Goal: Transaction & Acquisition: Purchase product/service

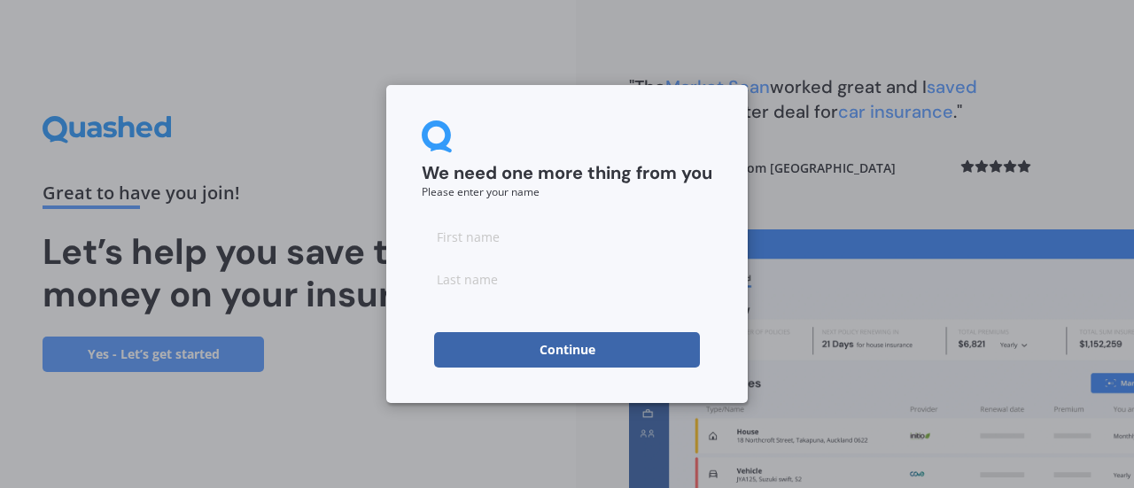
click at [513, 240] on input at bounding box center [567, 236] width 291 height 35
type input "[PERSON_NAME]"
click at [480, 291] on input at bounding box center [567, 278] width 291 height 35
type input "Whale"
click at [553, 354] on button "Continue" at bounding box center [567, 349] width 266 height 35
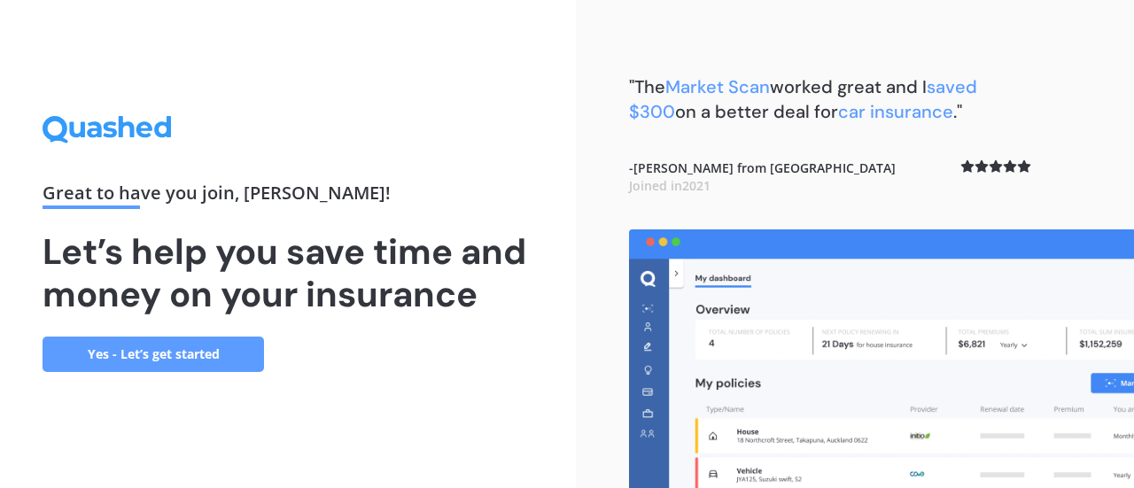
click at [170, 362] on link "Yes - Let’s get started" at bounding box center [154, 354] width 222 height 35
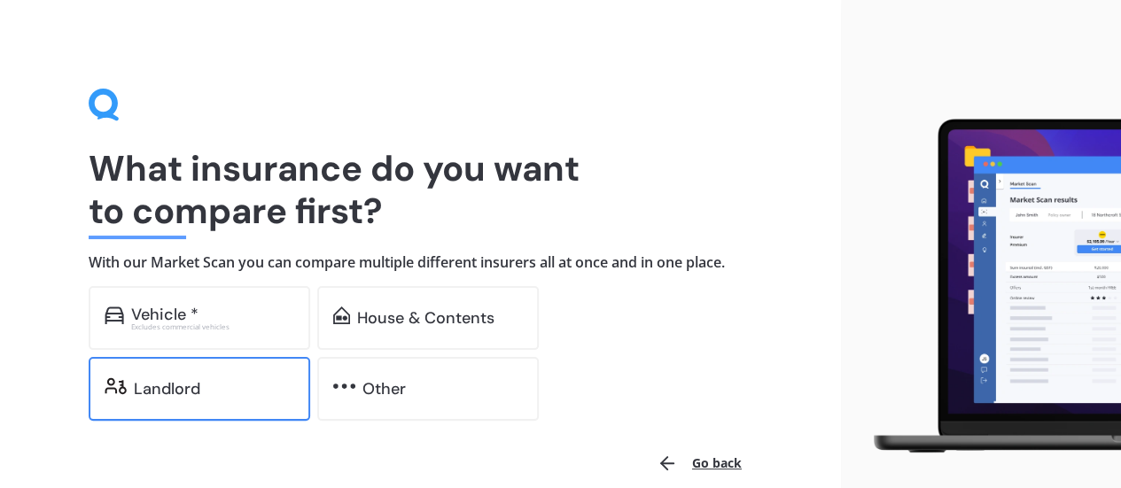
click at [198, 377] on div "Landlord" at bounding box center [200, 389] width 222 height 64
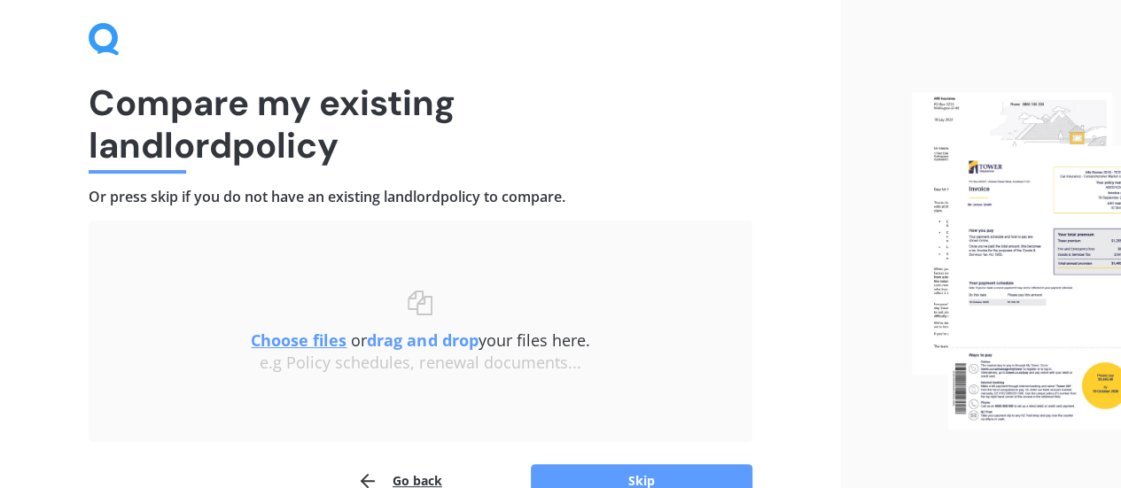
scroll to position [164, 0]
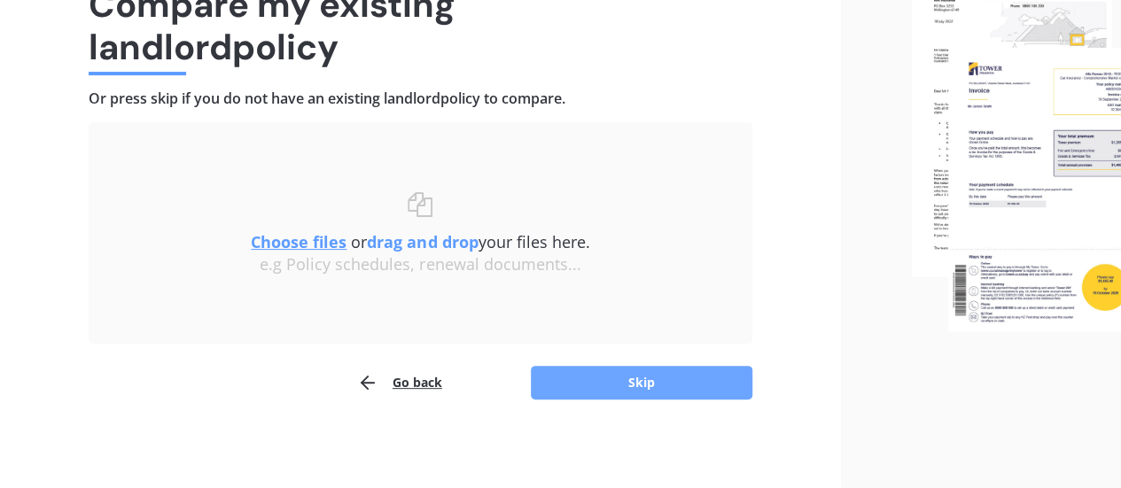
click at [593, 385] on button "Skip" at bounding box center [642, 383] width 222 height 34
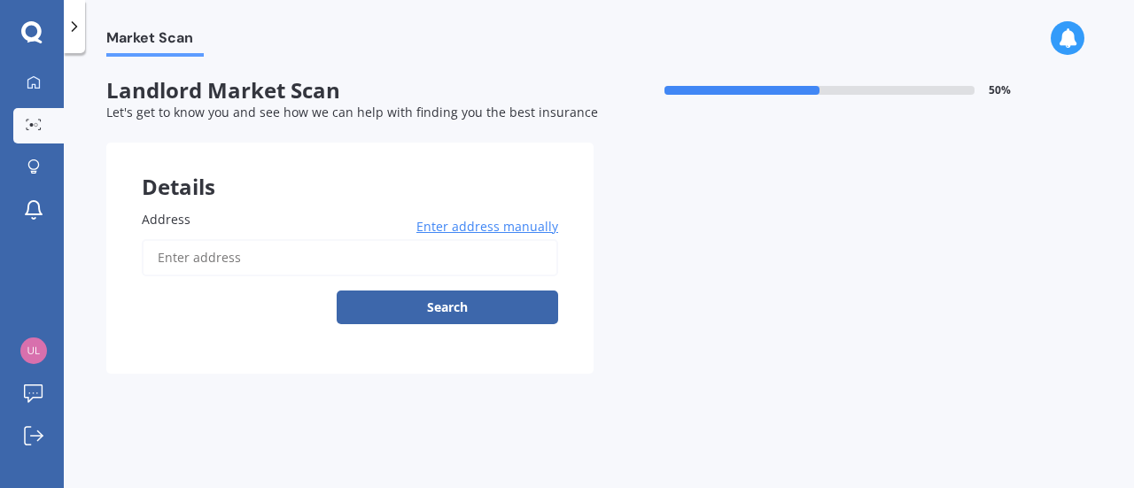
click at [179, 254] on input "Address" at bounding box center [350, 257] width 416 height 37
type input "[STREET_ADDRESS][PERSON_NAME]"
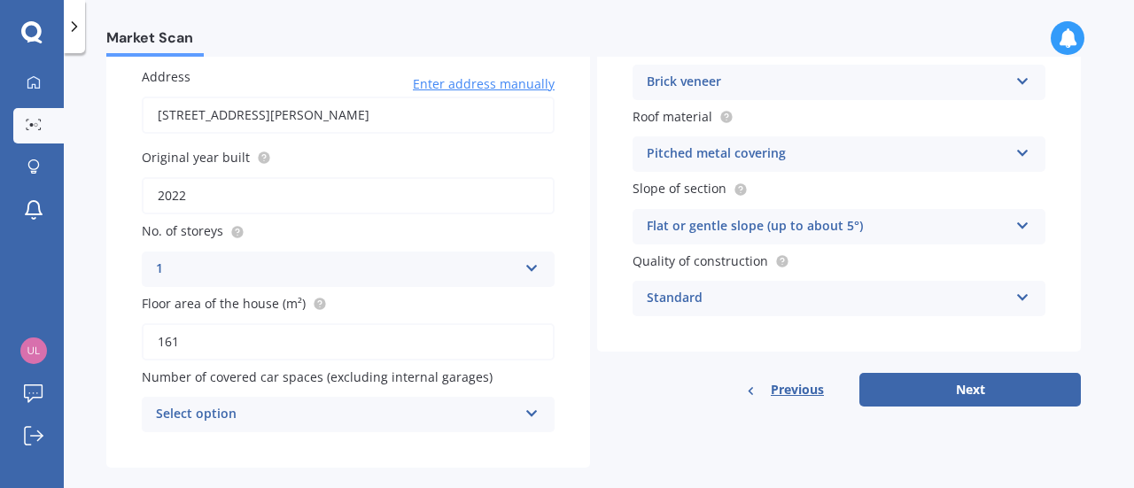
scroll to position [169, 0]
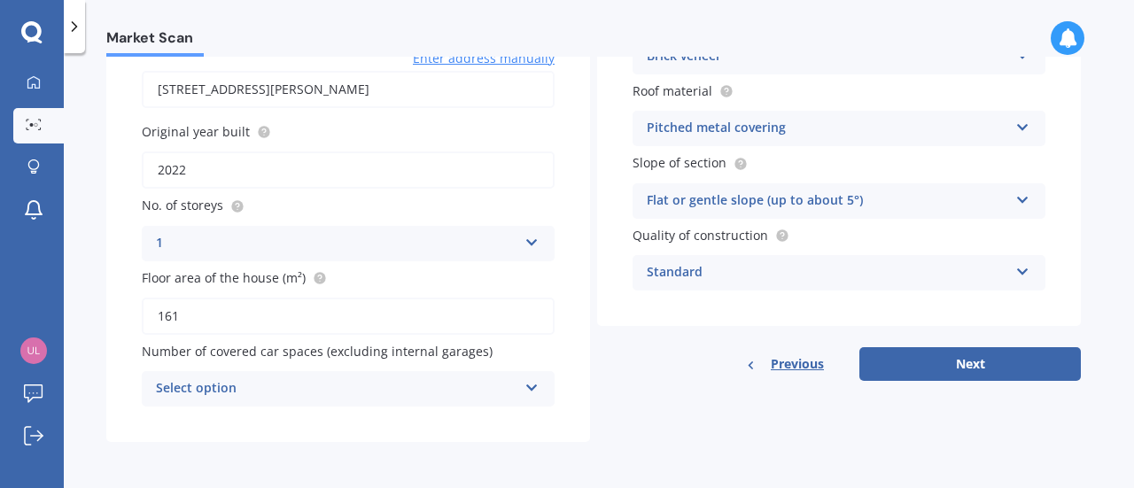
click at [529, 387] on icon at bounding box center [532, 384] width 15 height 12
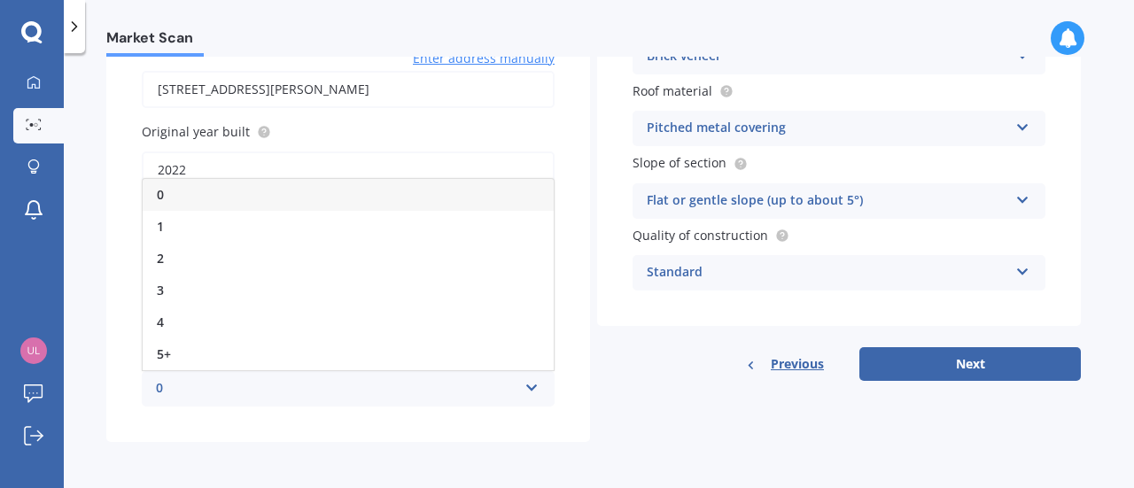
click at [529, 387] on icon at bounding box center [532, 384] width 15 height 12
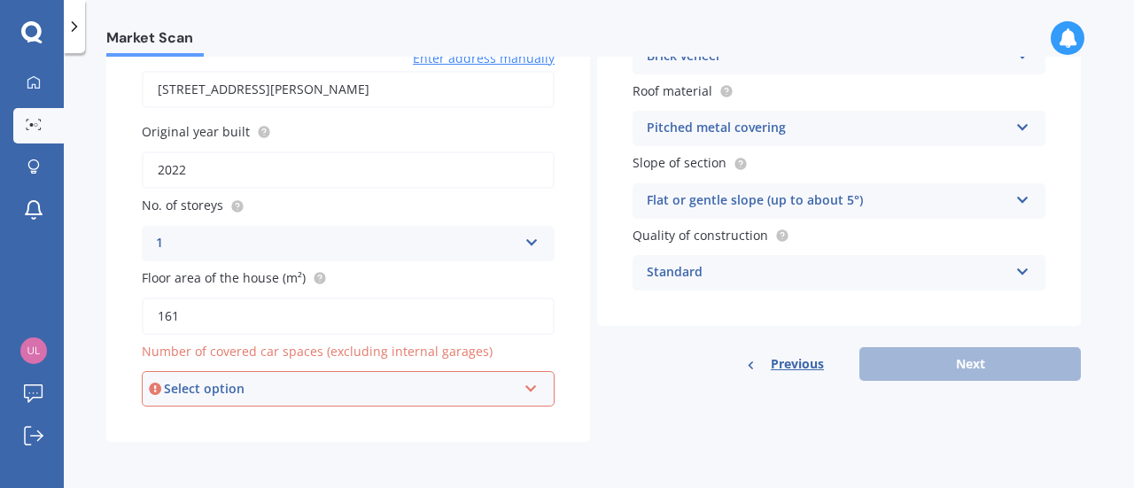
click at [521, 385] on div "Select option 0 1 2 3 4 5+" at bounding box center [348, 388] width 413 height 35
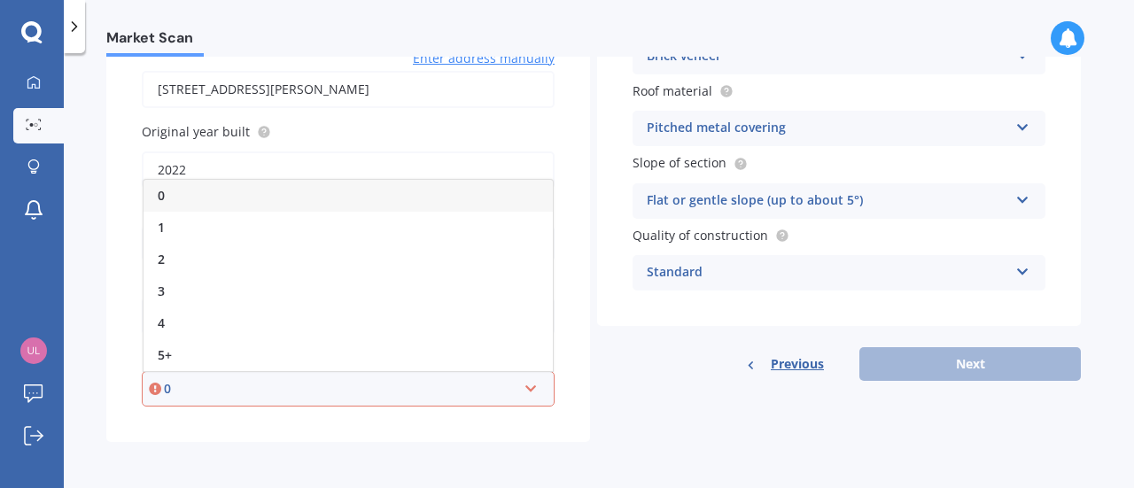
click at [401, 192] on div "0" at bounding box center [348, 196] width 409 height 32
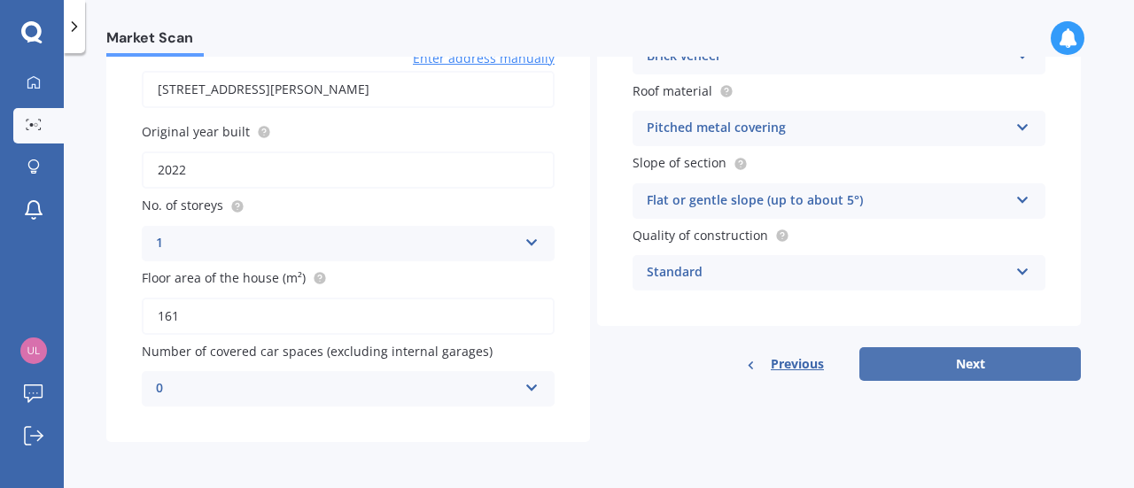
click at [948, 363] on button "Next" at bounding box center [971, 364] width 222 height 34
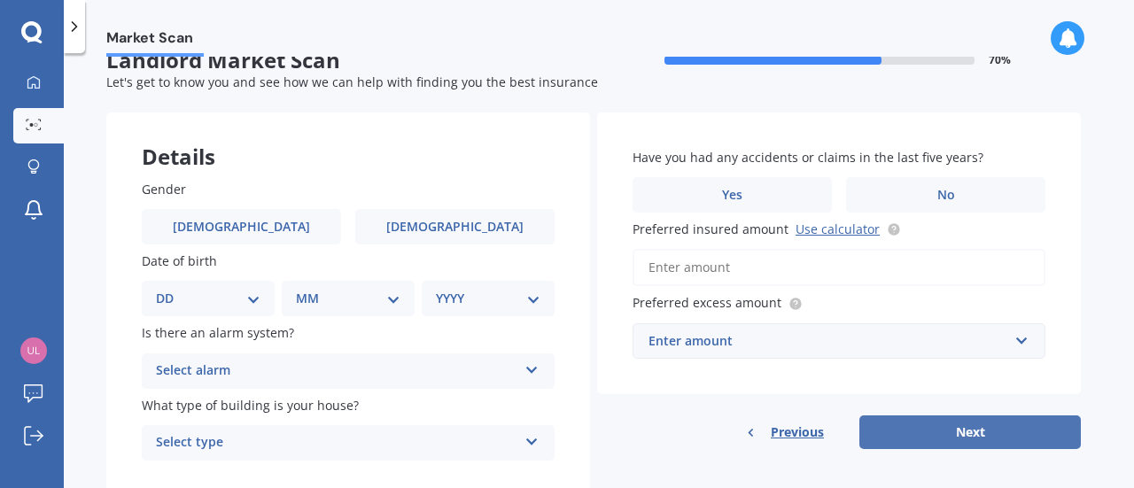
scroll to position [0, 0]
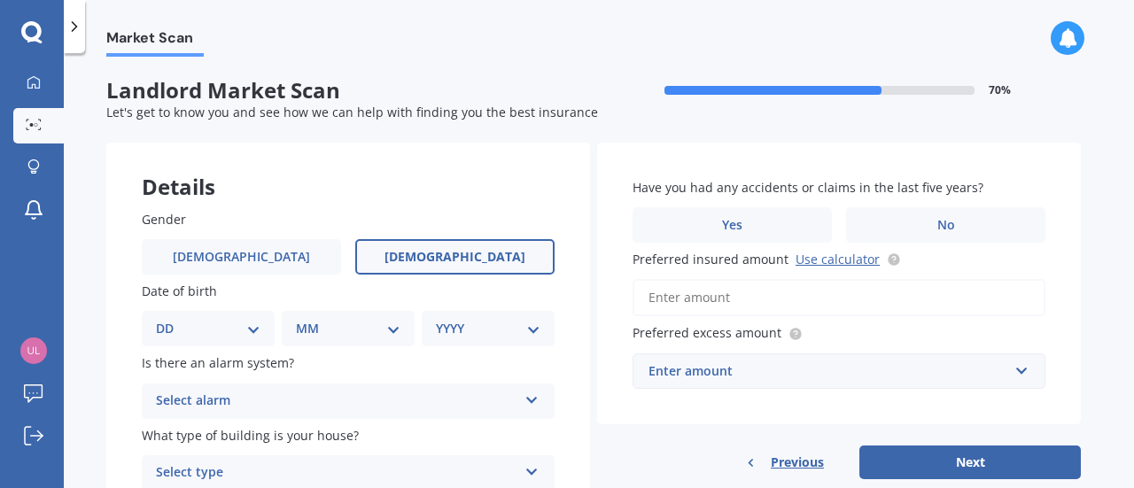
click at [459, 265] on span "[DEMOGRAPHIC_DATA]" at bounding box center [455, 257] width 141 height 15
click at [0, 0] on input "[DEMOGRAPHIC_DATA]" at bounding box center [0, 0] width 0 height 0
click at [264, 331] on div "DD 01 02 03 04 05 06 07 08 09 10 11 12 13 14 15 16 17 18 19 20 21 22 23 24 25 2…" at bounding box center [208, 328] width 133 height 35
click at [247, 329] on select "DD 01 02 03 04 05 06 07 08 09 10 11 12 13 14 15 16 17 18 19 20 21 22 23 24 25 2…" at bounding box center [208, 328] width 105 height 19
select select "03"
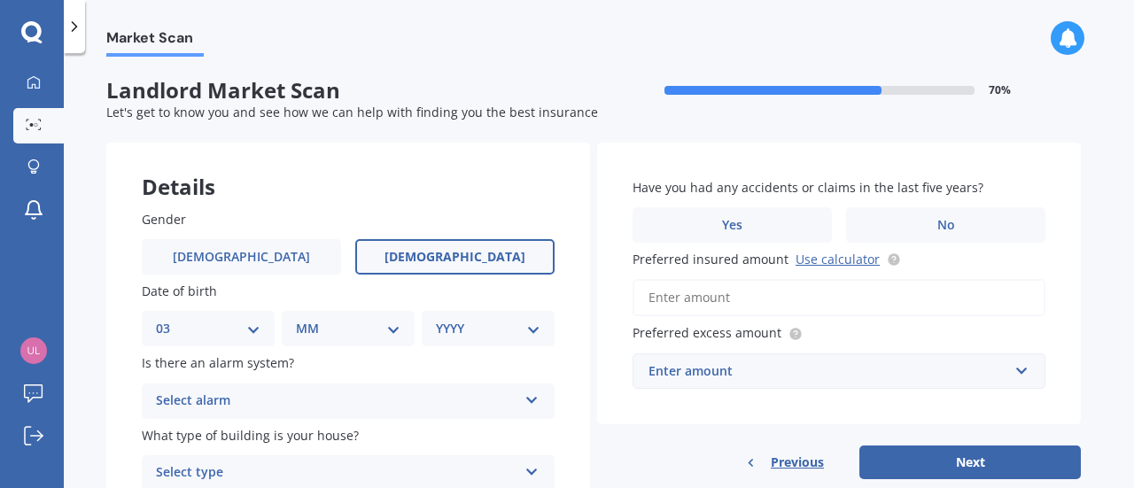
click at [170, 319] on select "DD 01 02 03 04 05 06 07 08 09 10 11 12 13 14 15 16 17 18 19 20 21 22 23 24 25 2…" at bounding box center [208, 328] width 105 height 19
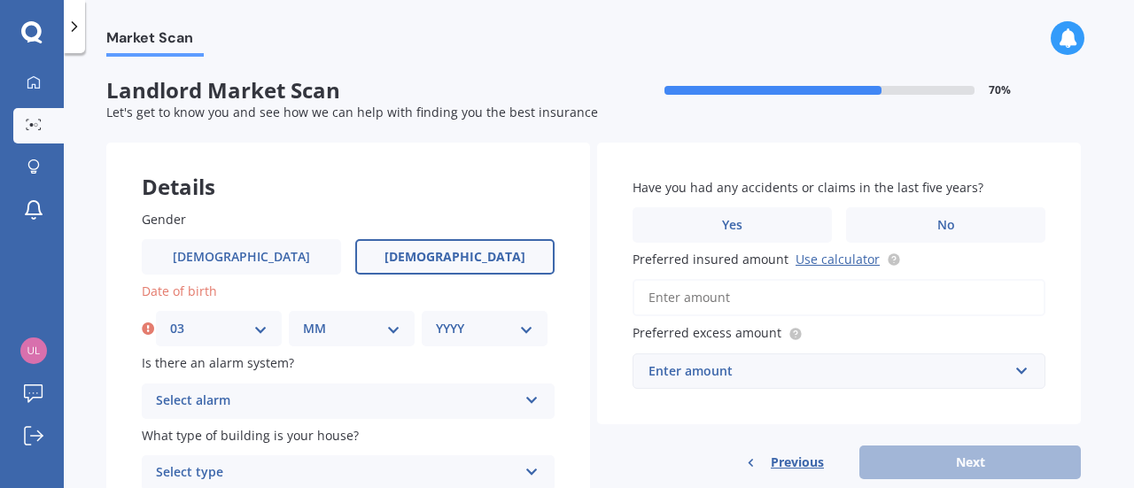
click at [393, 337] on select "MM 01 02 03 04 05 06 07 08 09 10 11 12" at bounding box center [351, 328] width 97 height 19
select select "01"
click at [303, 319] on select "MM 01 02 03 04 05 06 07 08 09 10 11 12" at bounding box center [351, 328] width 97 height 19
click at [525, 339] on div "YYYY 2009 2008 2007 2006 2005 2004 2003 2002 2001 2000 1999 1998 1997 1996 1995…" at bounding box center [485, 328] width 126 height 35
click at [526, 331] on select "YYYY 2009 2008 2007 2006 2005 2004 2003 2002 2001 2000 1999 1998 1997 1996 1995…" at bounding box center [484, 328] width 97 height 19
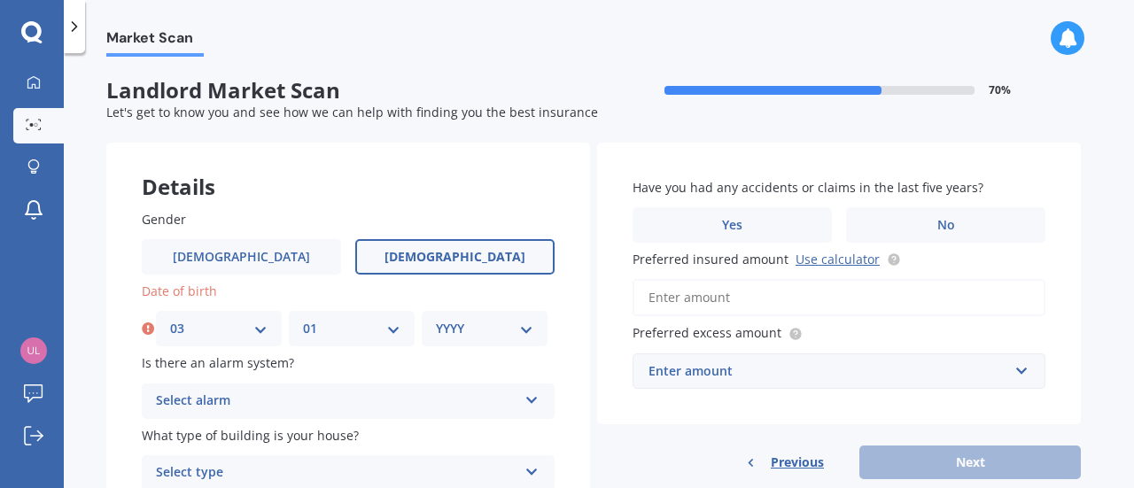
select select "1974"
click at [436, 319] on select "YYYY 2009 2008 2007 2006 2005 2004 2003 2002 2001 2000 1999 1998 1997 1996 1995…" at bounding box center [484, 328] width 97 height 19
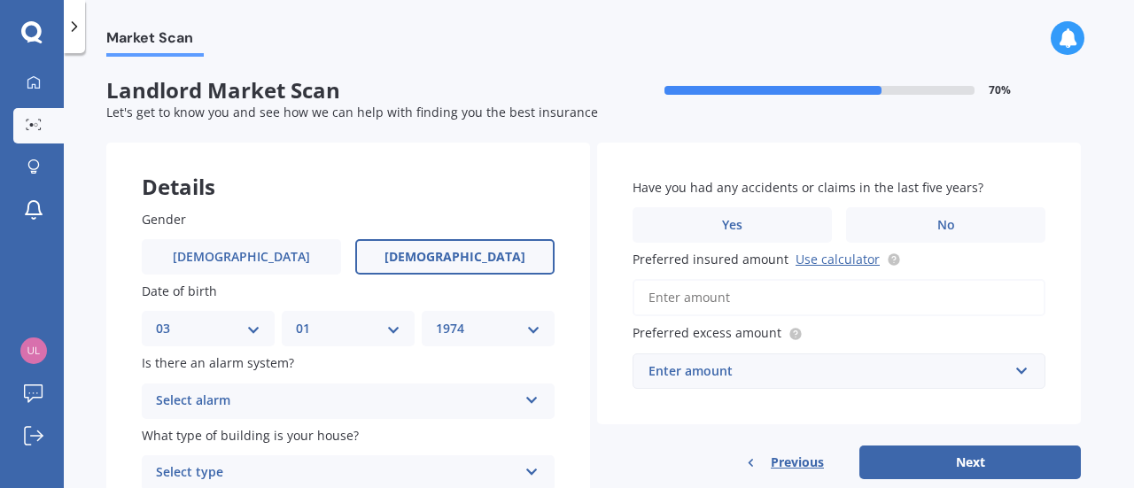
click at [262, 409] on div "Select alarm" at bounding box center [337, 401] width 362 height 21
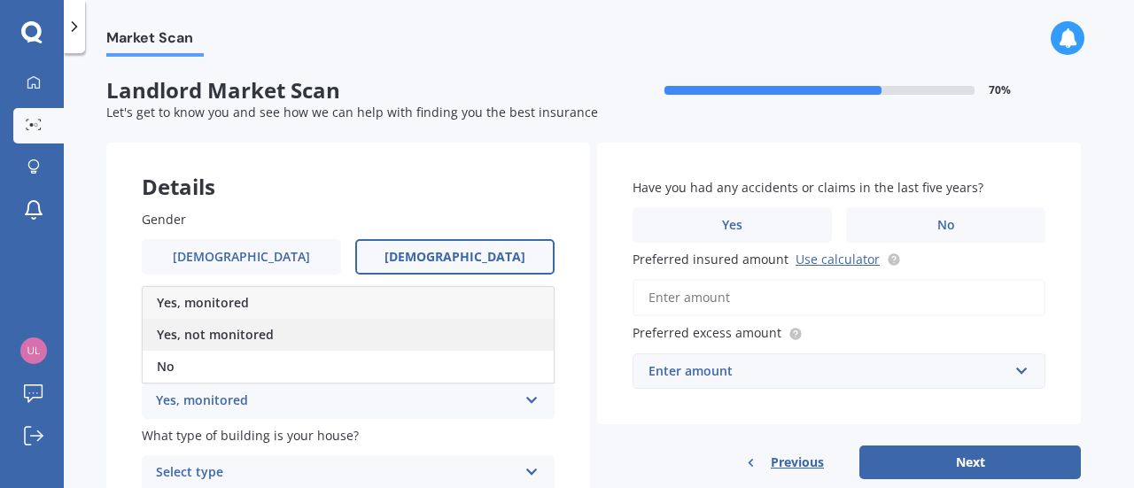
click at [250, 342] on span "Yes, not monitored" at bounding box center [215, 334] width 117 height 17
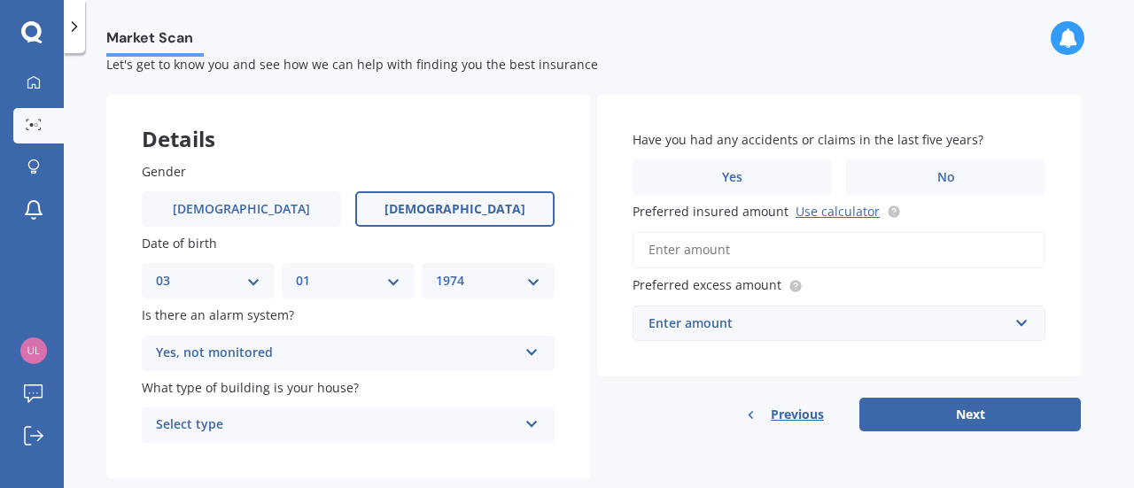
scroll to position [85, 0]
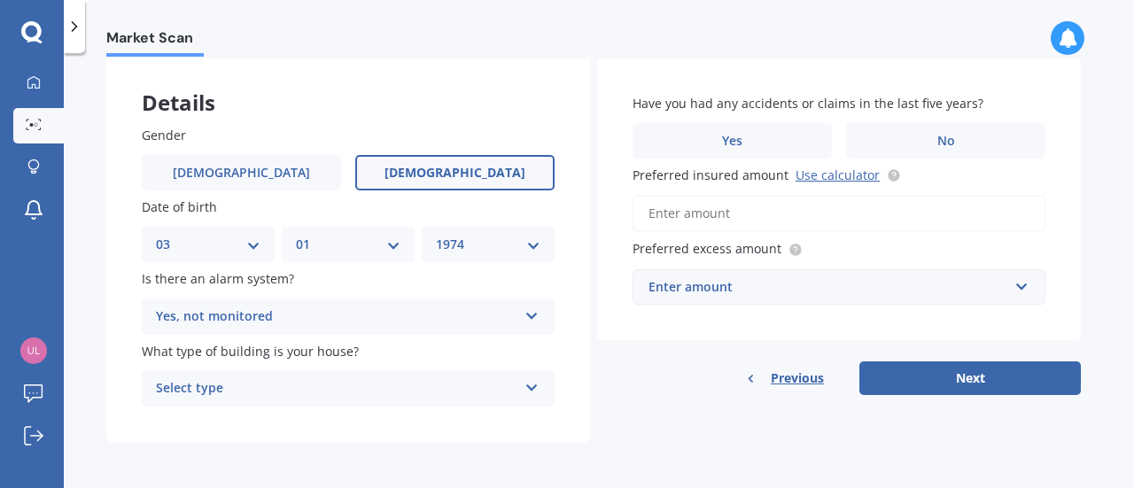
click at [523, 389] on div "Select type Freestanding Multi-unit (in a block of 6 or less) Multi-unit (in a …" at bounding box center [348, 388] width 413 height 35
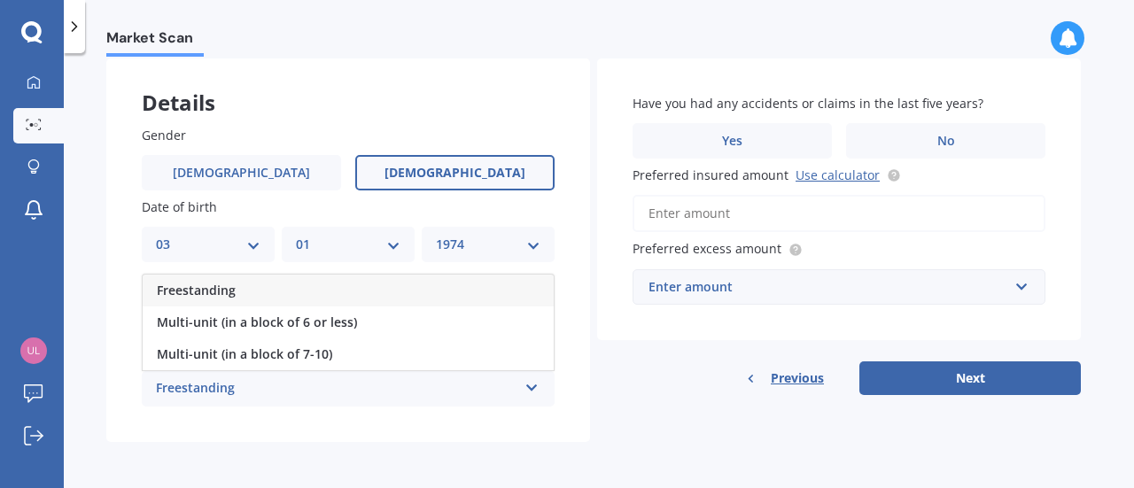
click at [424, 289] on div "Freestanding" at bounding box center [348, 291] width 411 height 32
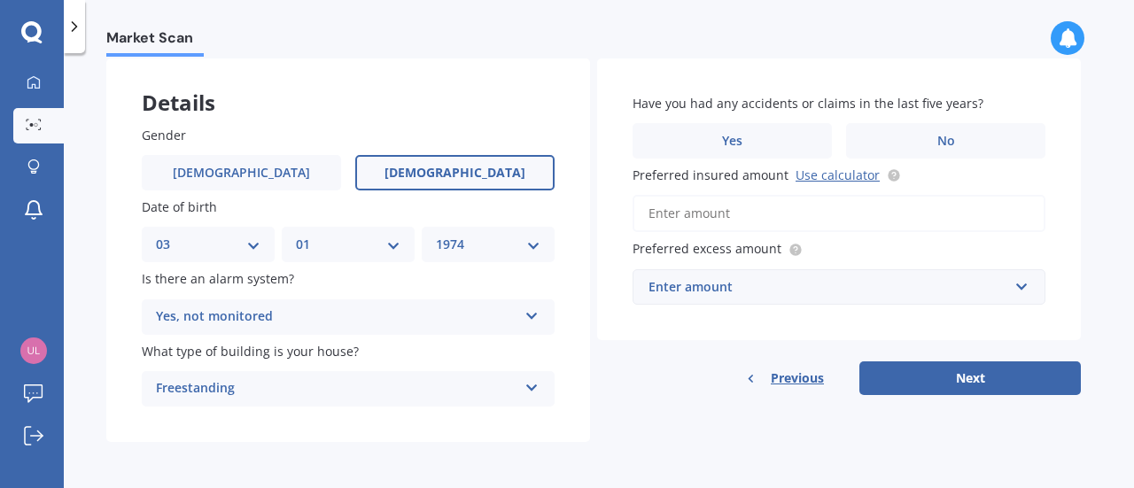
scroll to position [0, 0]
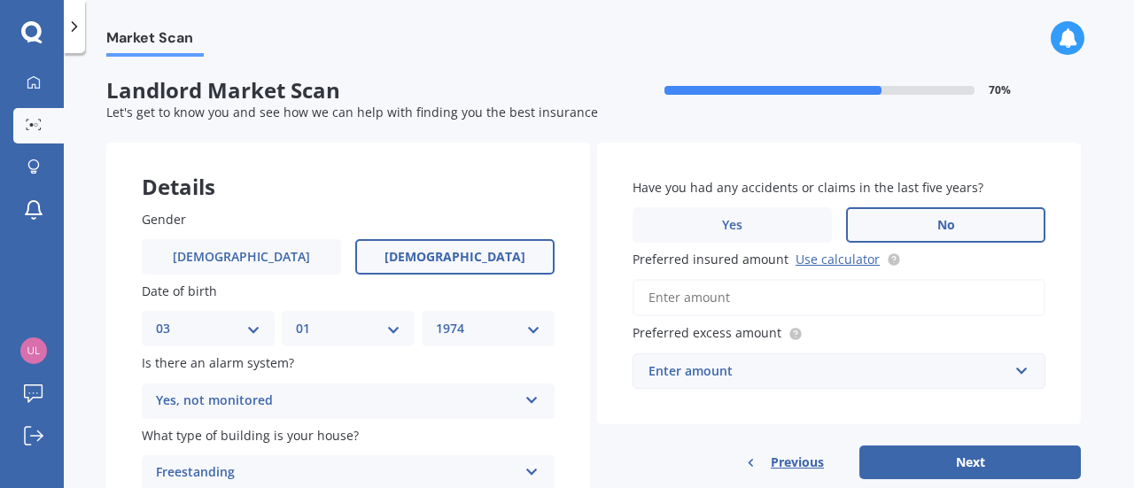
click at [964, 230] on label "No" at bounding box center [945, 224] width 199 height 35
click at [0, 0] on input "No" at bounding box center [0, 0] width 0 height 0
click at [833, 260] on link "Use calculator" at bounding box center [838, 259] width 84 height 17
click at [681, 297] on input "Preferred insured amount Use calculator" at bounding box center [839, 297] width 413 height 37
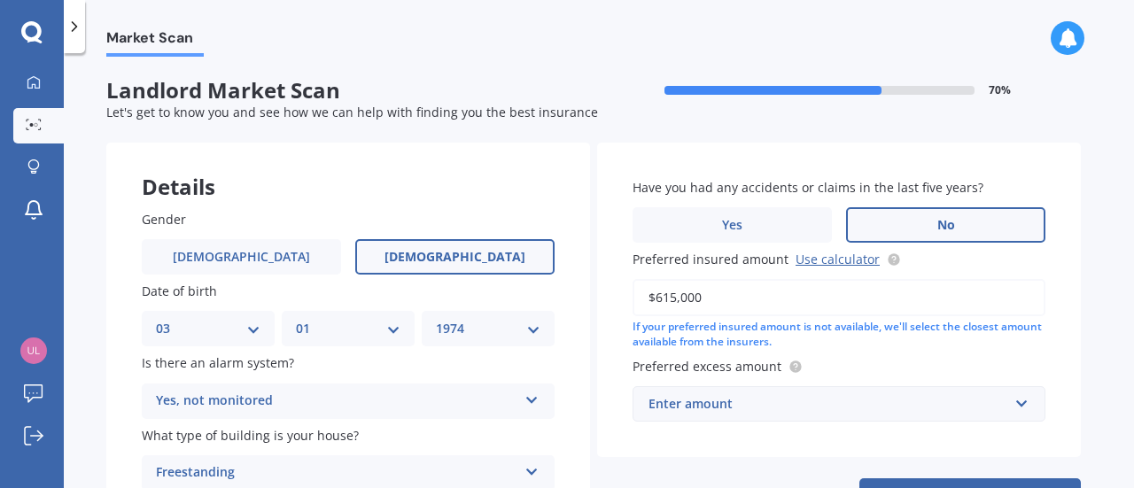
type input "$615,000"
click at [842, 359] on label "Preferred excess amount" at bounding box center [836, 366] width 406 height 19
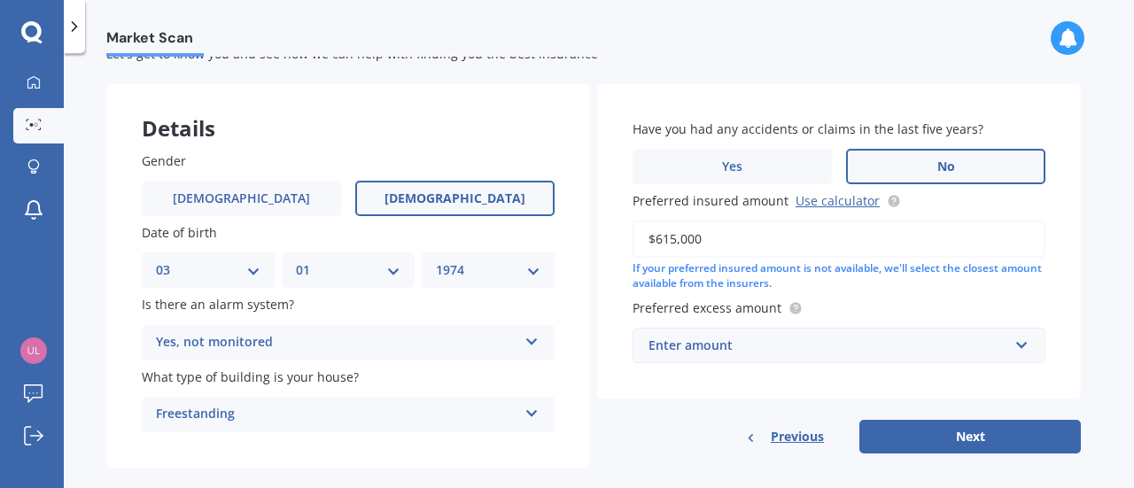
scroll to position [85, 0]
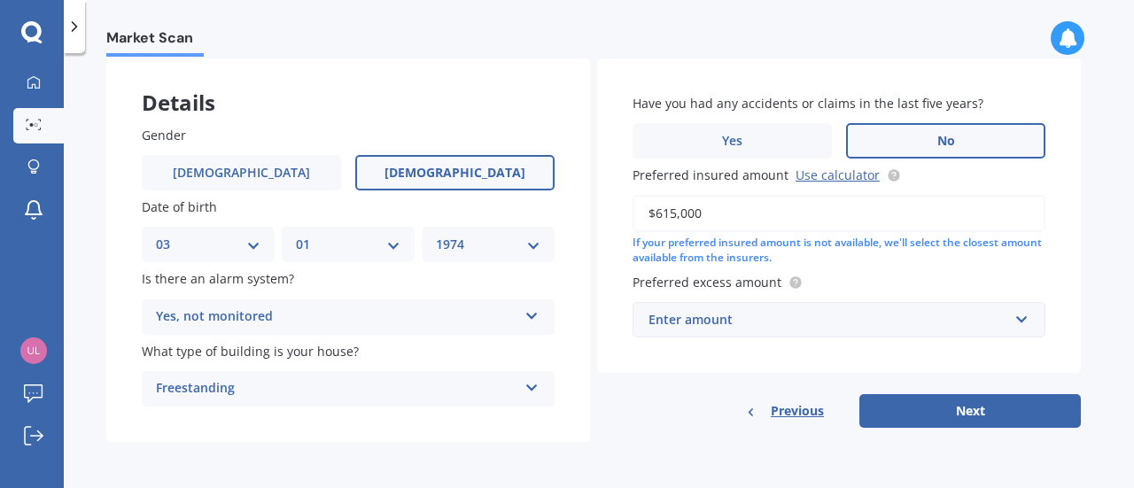
click at [999, 328] on div "Enter amount" at bounding box center [829, 319] width 360 height 19
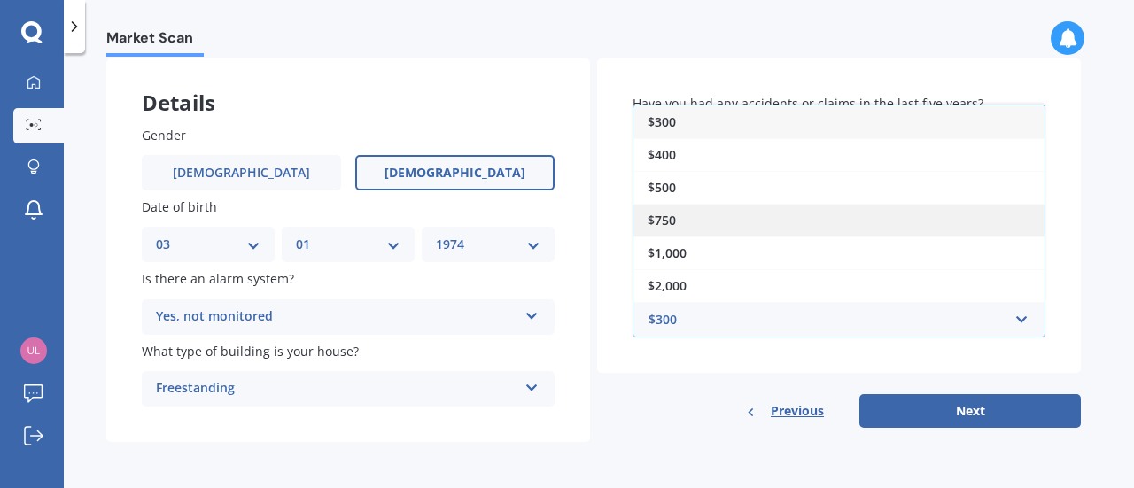
click at [918, 224] on div "$750" at bounding box center [839, 220] width 411 height 33
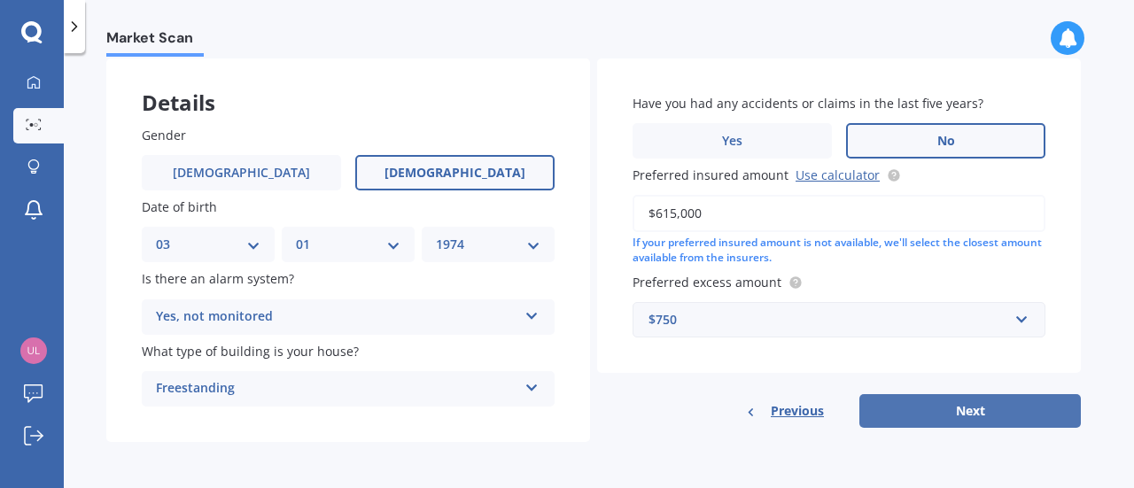
click at [978, 410] on button "Next" at bounding box center [971, 411] width 222 height 34
select select "03"
select select "01"
select select "1974"
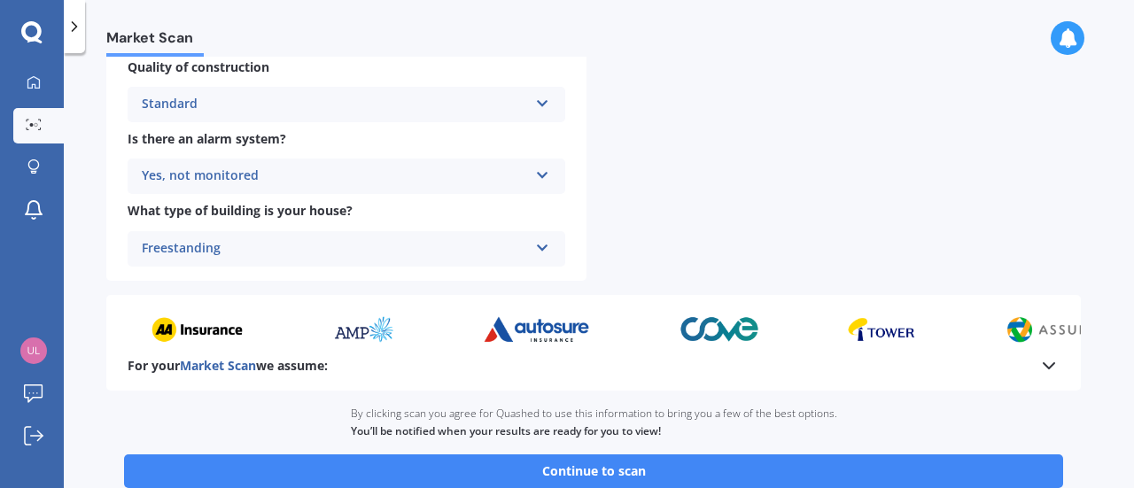
scroll to position [709, 0]
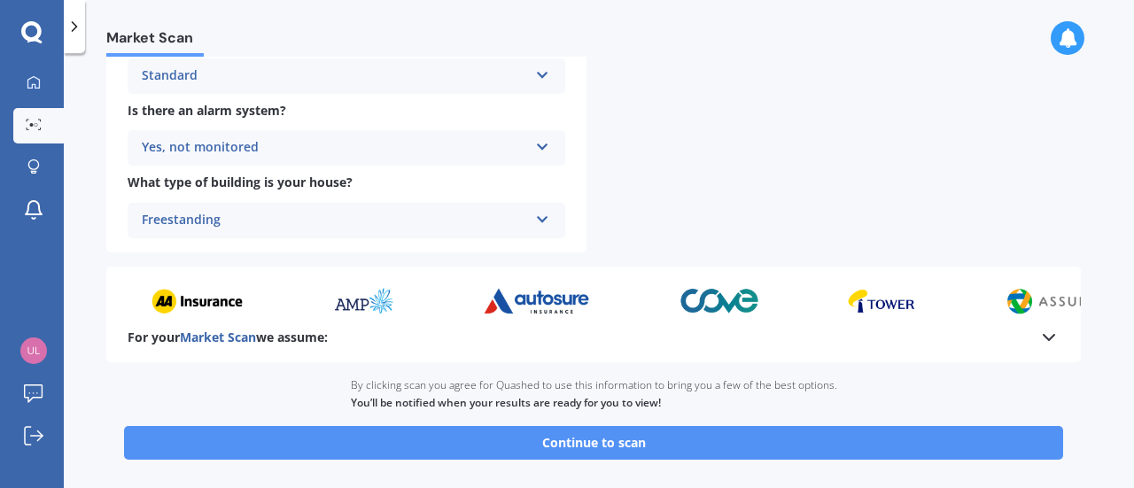
click at [666, 449] on button "Continue to scan" at bounding box center [593, 443] width 939 height 34
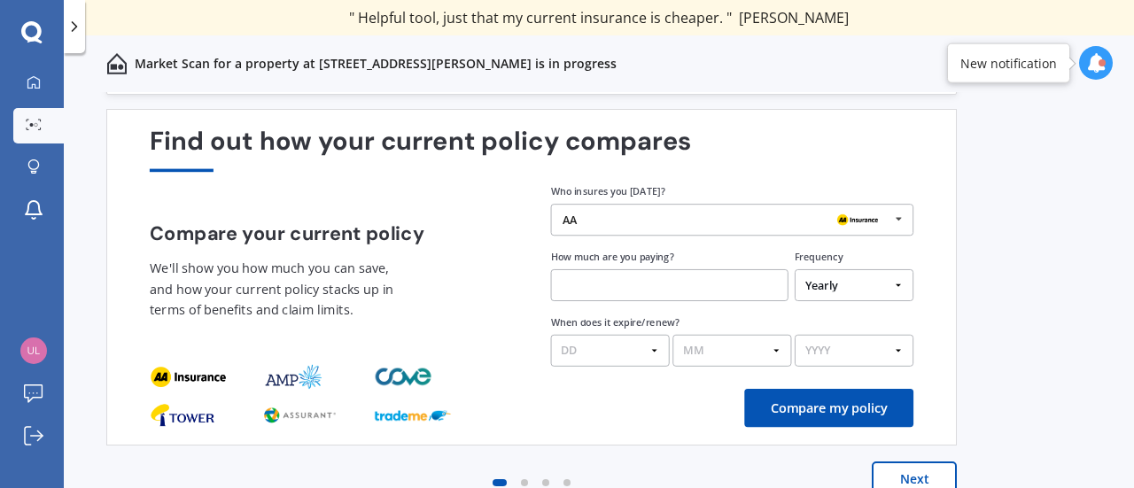
scroll to position [83, 0]
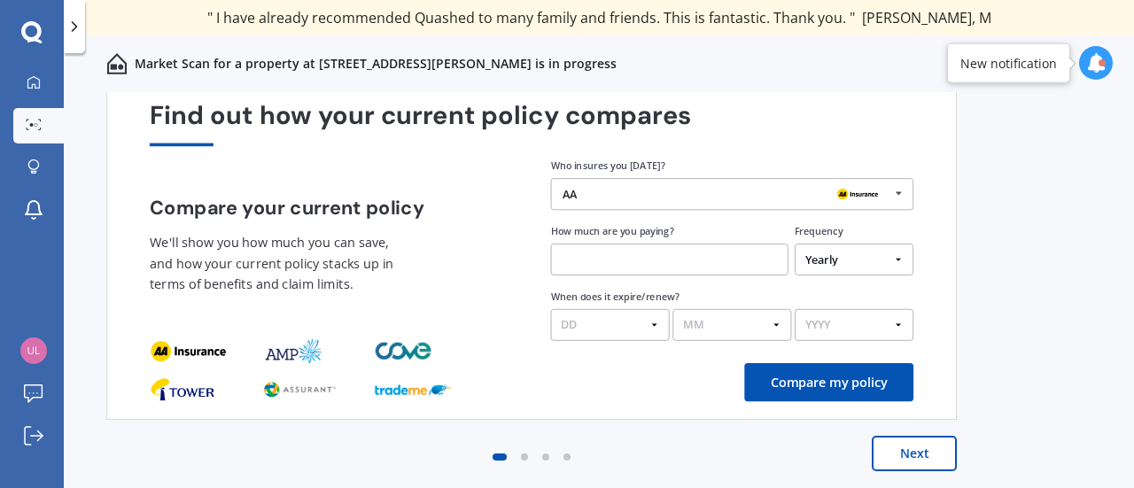
click at [890, 194] on icon at bounding box center [899, 193] width 24 height 29
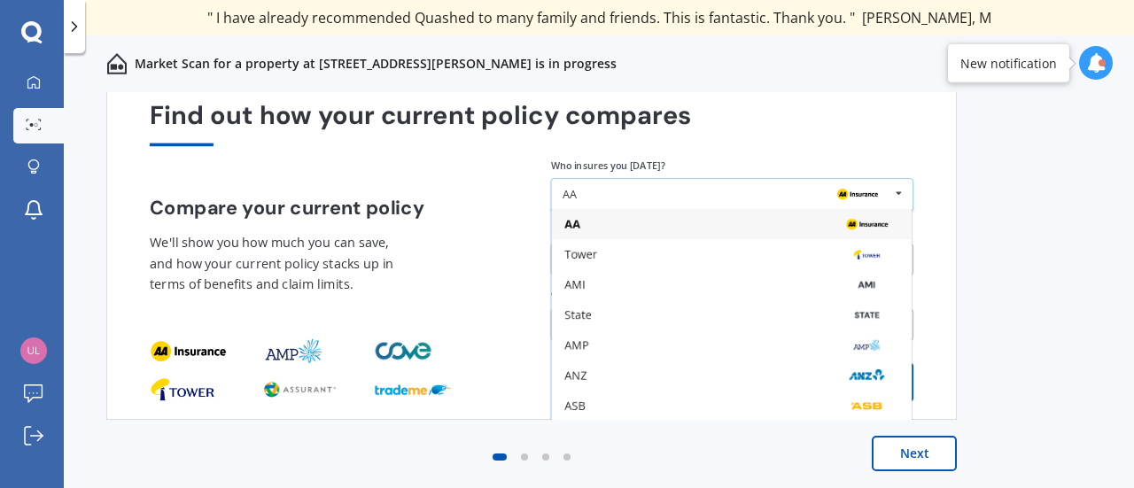
click at [890, 194] on icon at bounding box center [899, 193] width 24 height 29
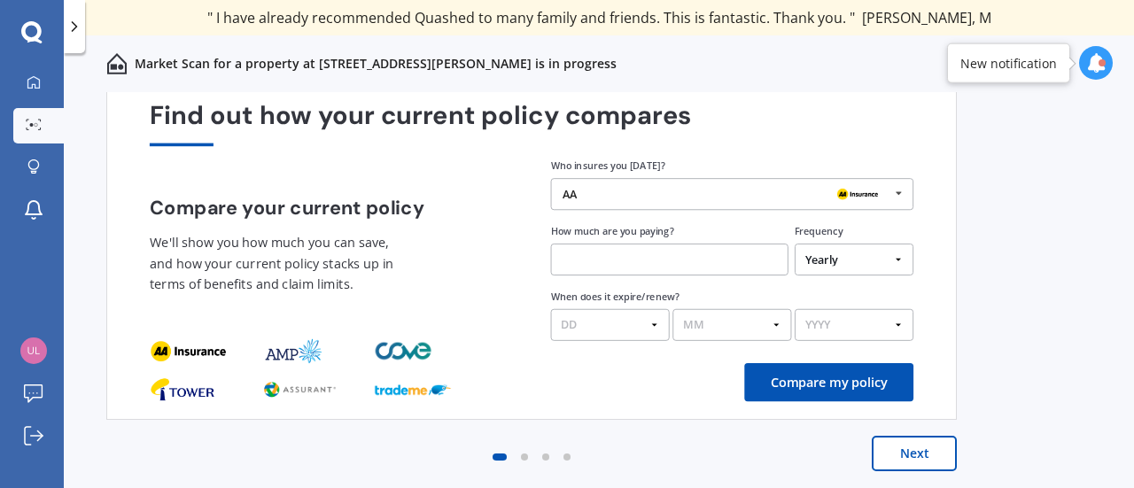
click at [920, 455] on button "Next" at bounding box center [914, 453] width 85 height 35
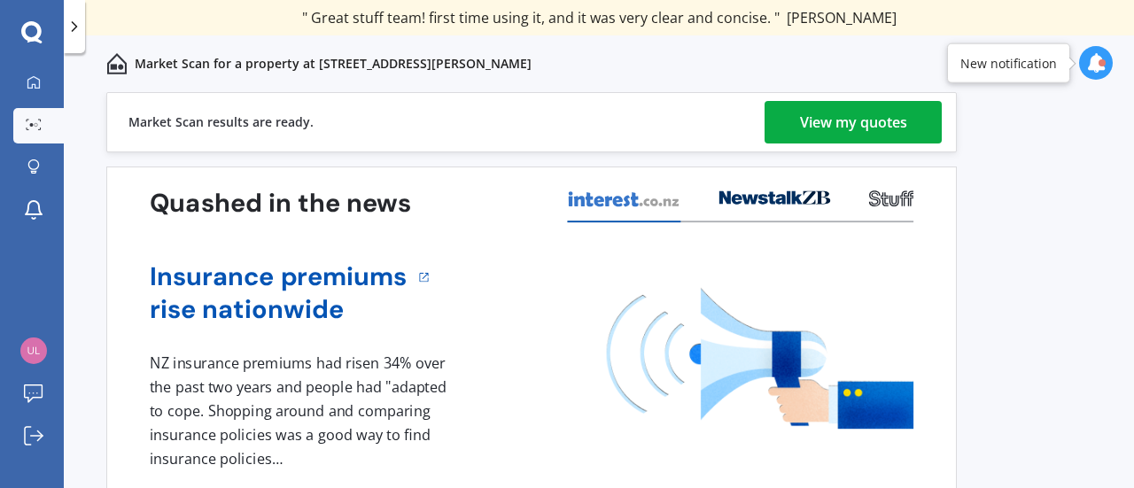
scroll to position [0, 0]
click at [851, 126] on div "View my quotes" at bounding box center [853, 122] width 107 height 43
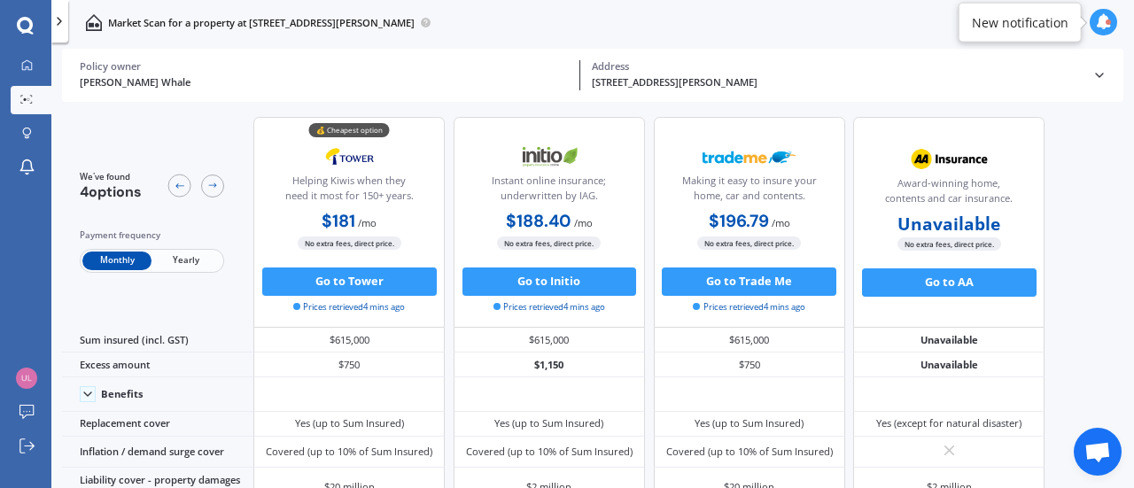
click at [194, 260] on span "Yearly" at bounding box center [186, 261] width 69 height 19
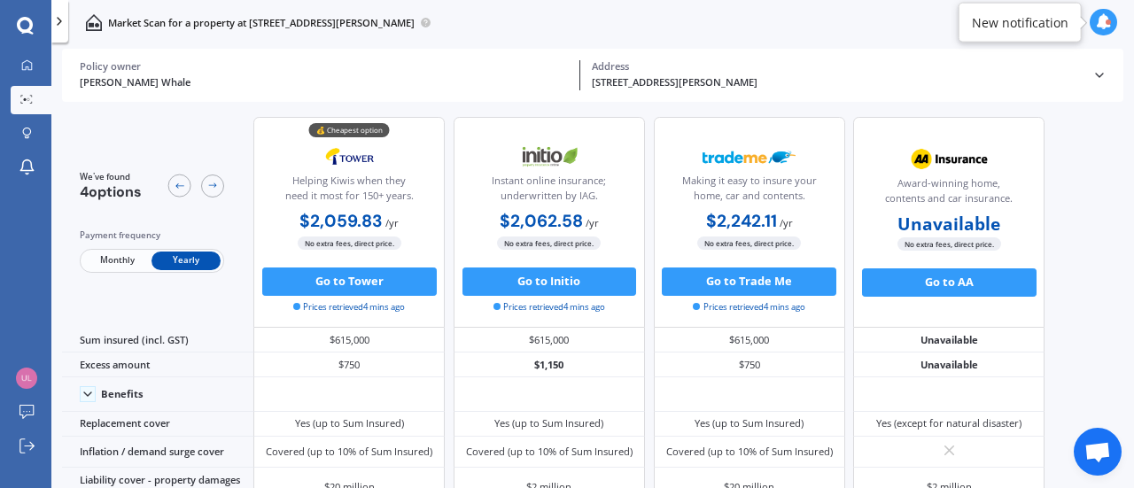
click at [124, 266] on span "Monthly" at bounding box center [116, 261] width 69 height 19
